Goal: Information Seeking & Learning: Learn about a topic

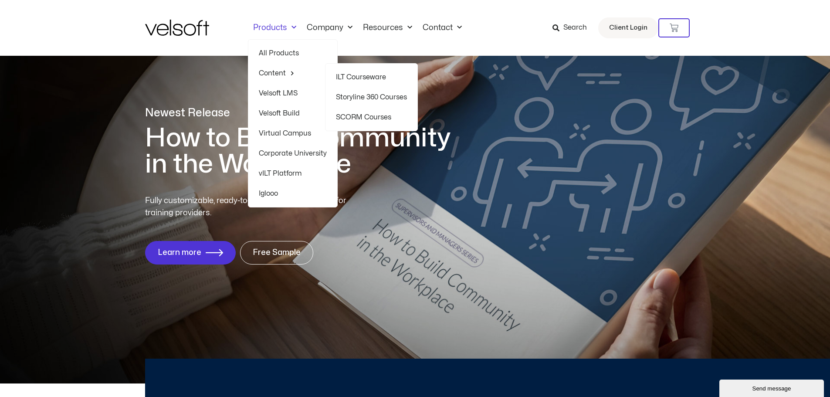
click at [382, 118] on link "SCORM Courses" at bounding box center [371, 117] width 71 height 20
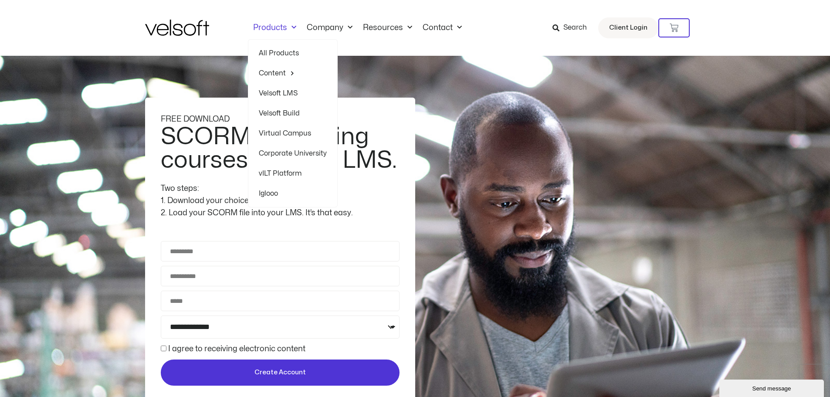
click at [277, 53] on link "All Products" at bounding box center [293, 53] width 68 height 20
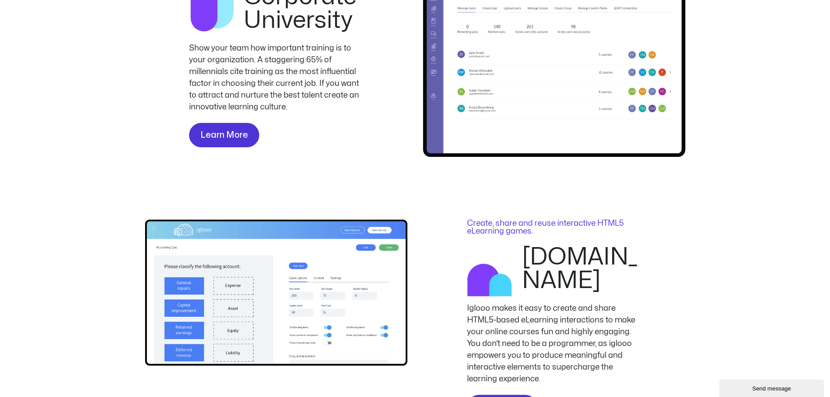
scroll to position [1699, 0]
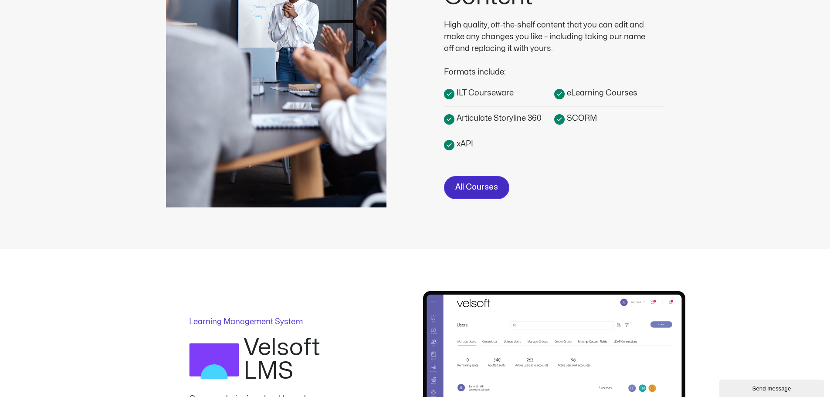
click at [488, 189] on span "All Courses" at bounding box center [476, 187] width 43 height 13
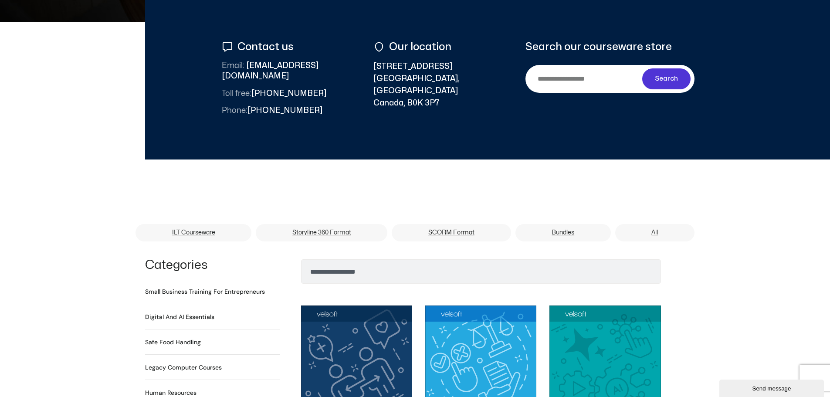
scroll to position [479, 0]
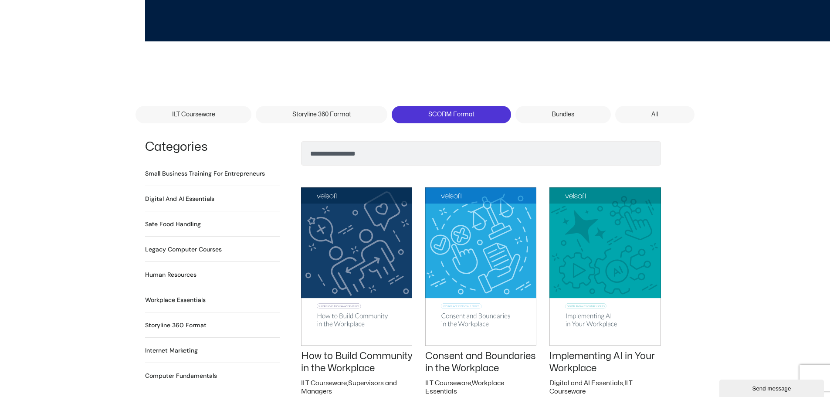
click at [477, 106] on link "SCORM Format" at bounding box center [451, 114] width 119 height 17
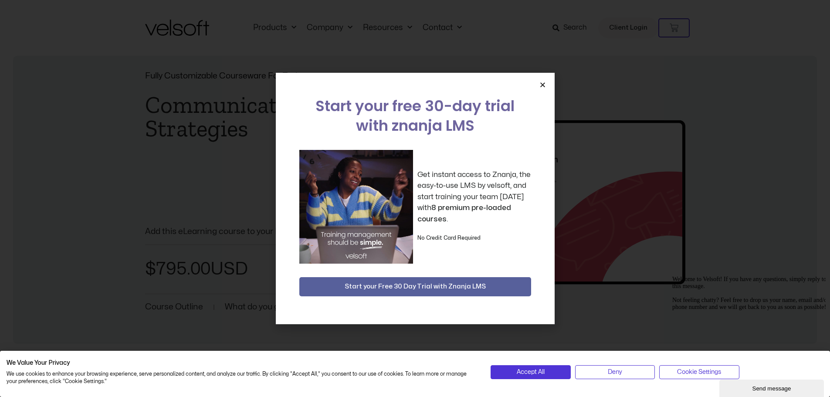
click at [543, 87] on icon "Close" at bounding box center [542, 84] width 7 height 7
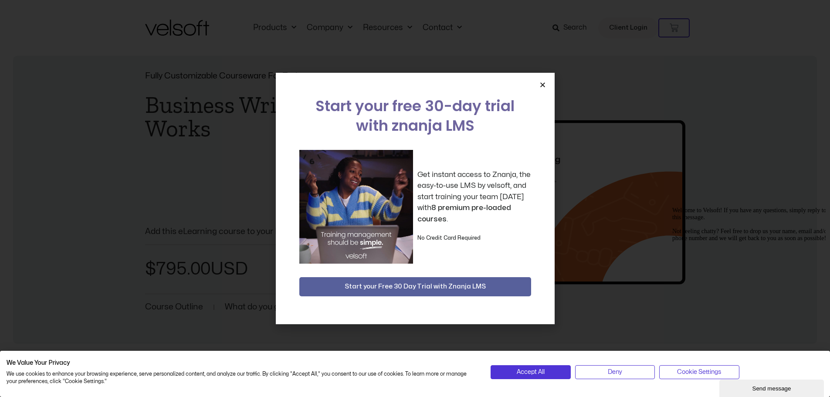
click at [539, 84] on icon "Close" at bounding box center [542, 84] width 7 height 7
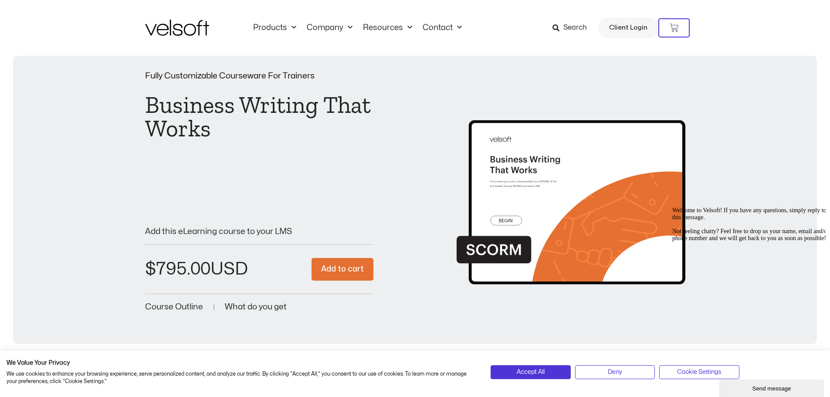
click at [543, 84] on div "Fully Customizable Courseware For Trainers Business Writing That Works DOWNLOAD…" at bounding box center [415, 193] width 540 height 242
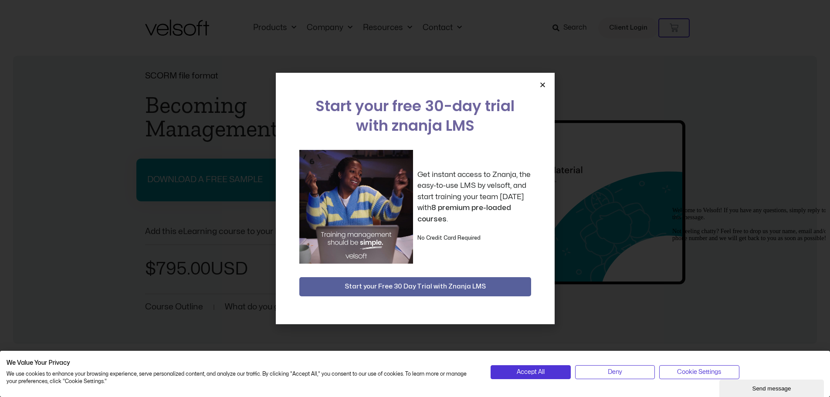
click at [543, 82] on icon "Close" at bounding box center [542, 84] width 7 height 7
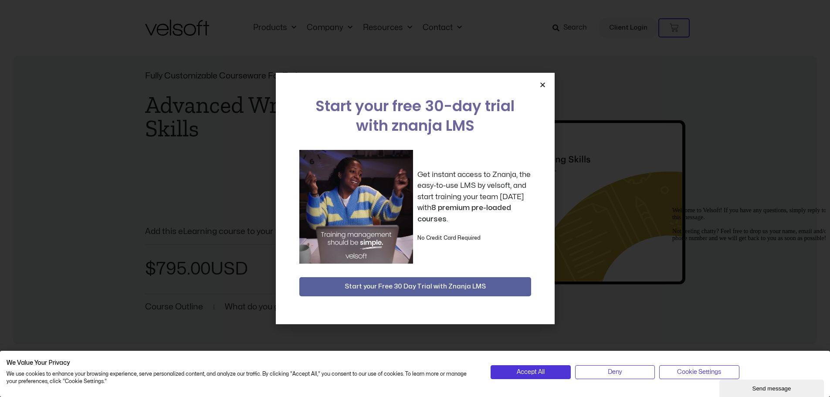
click at [539, 83] on icon "Close" at bounding box center [542, 84] width 7 height 7
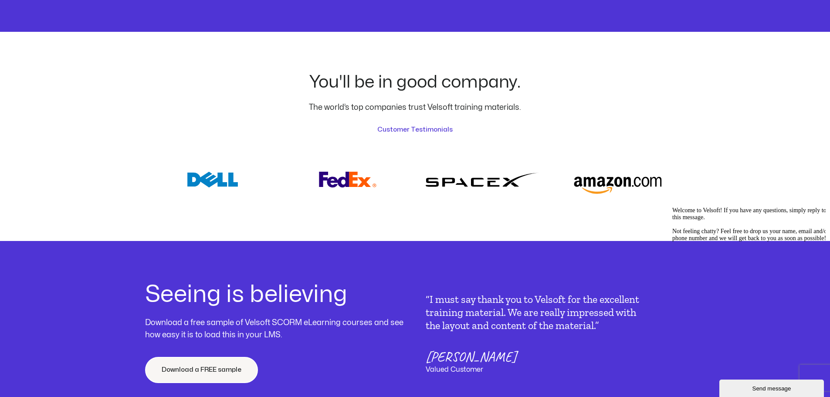
scroll to position [2831, 0]
